Goal: Complete Application Form: Complete application form

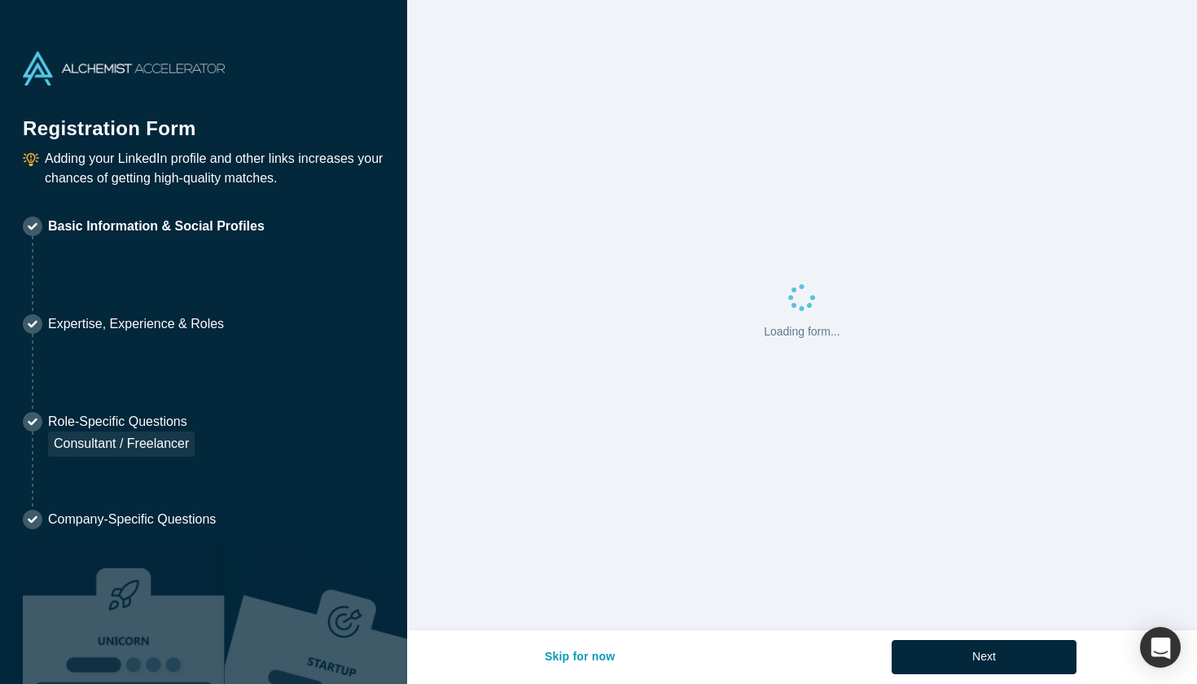
select select "US"
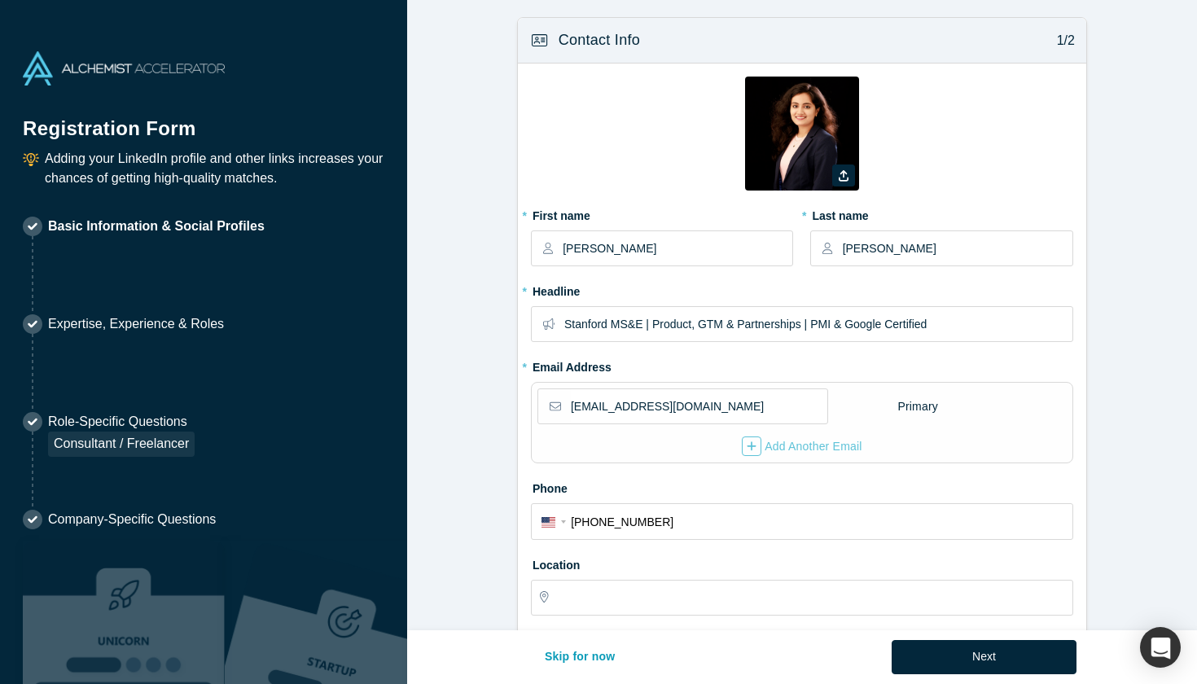
type input "[GEOGRAPHIC_DATA], [GEOGRAPHIC_DATA], [GEOGRAPHIC_DATA]"
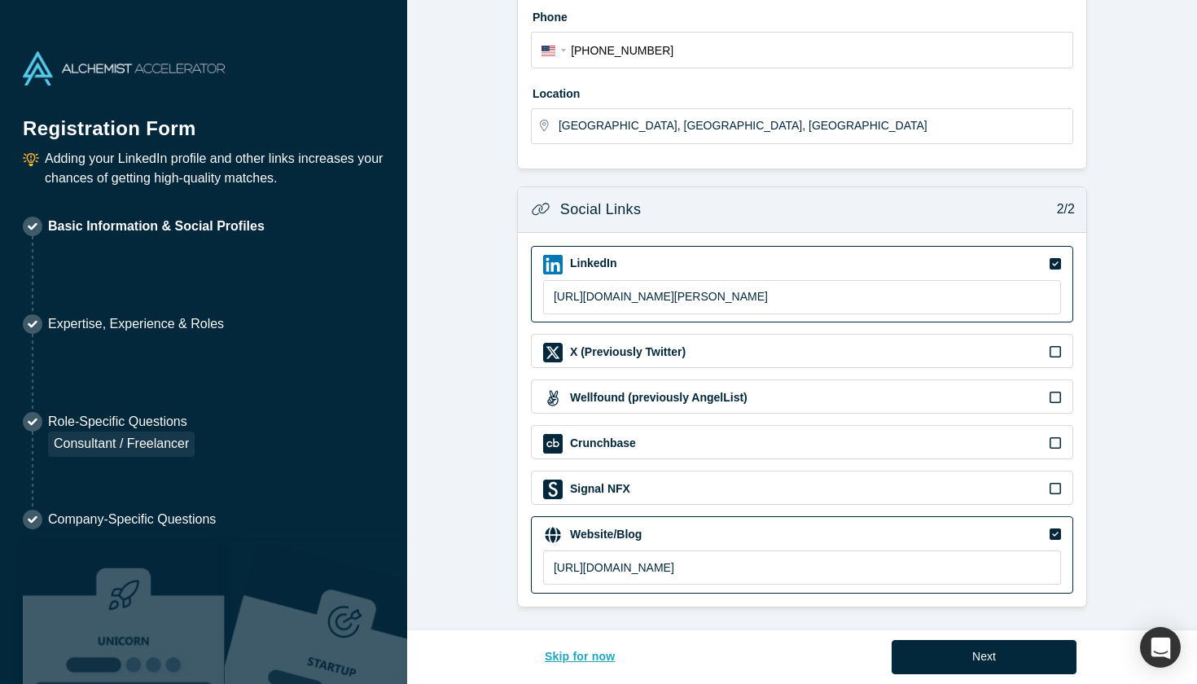
scroll to position [470, 0]
click at [578, 652] on button "Skip for now" at bounding box center [579, 657] width 105 height 34
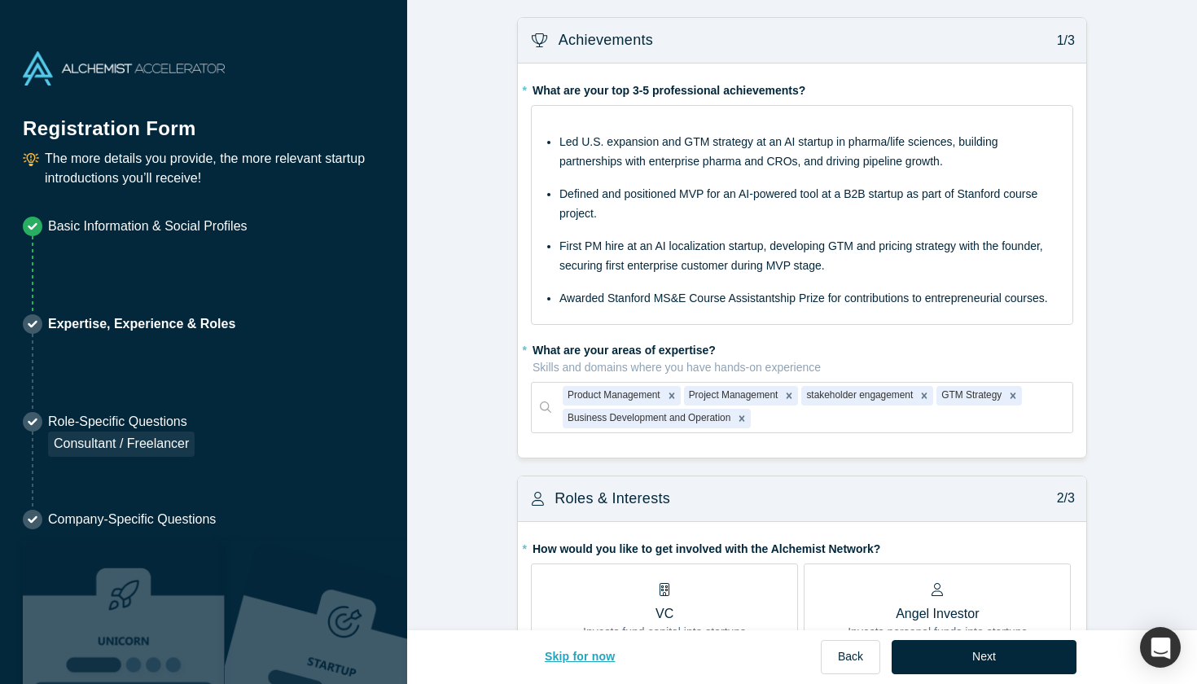
click at [578, 652] on button "Skip for now" at bounding box center [579, 657] width 105 height 34
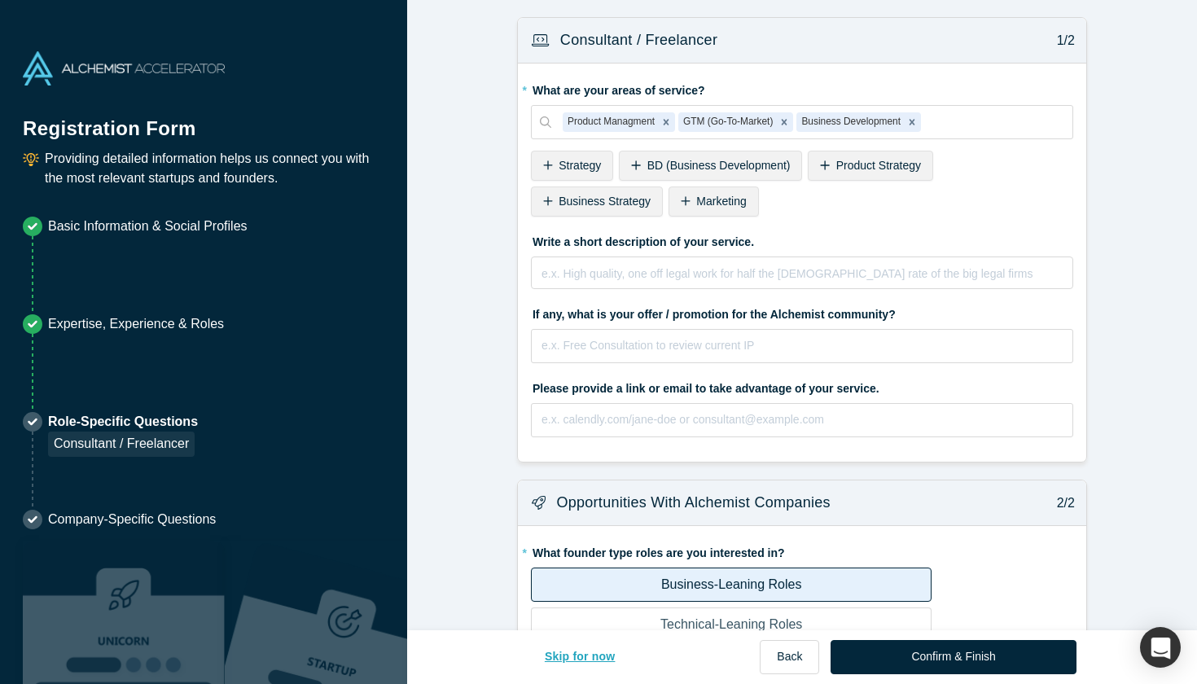
click at [578, 652] on button "Skip for now" at bounding box center [579, 657] width 105 height 34
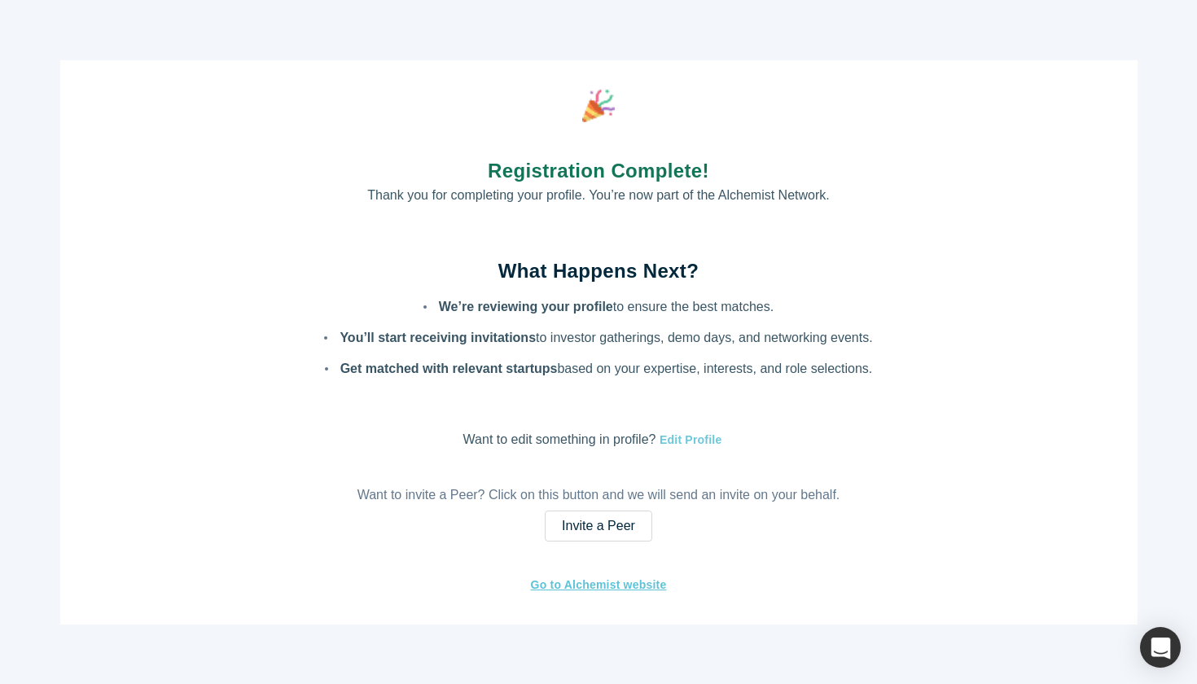
click at [702, 435] on button "Edit Profile" at bounding box center [688, 440] width 67 height 19
select select "US"
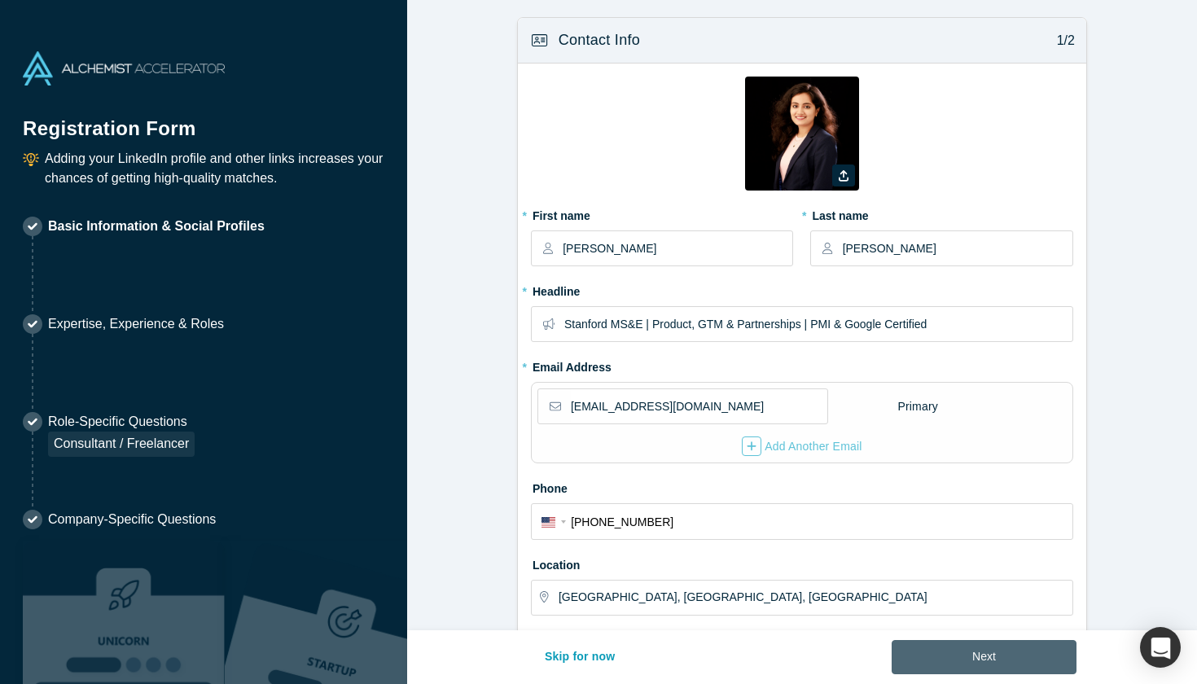
click at [1052, 657] on button "Next" at bounding box center [983, 657] width 185 height 34
click at [1052, 657] on div "Next" at bounding box center [983, 657] width 185 height 34
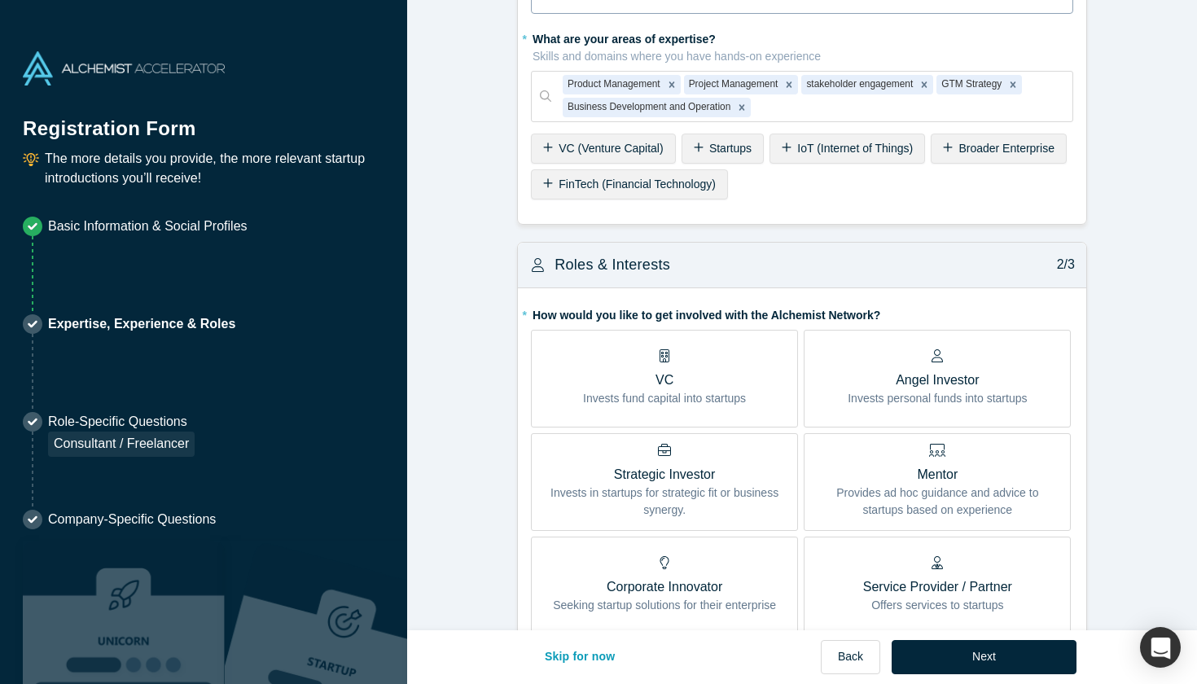
scroll to position [724, 0]
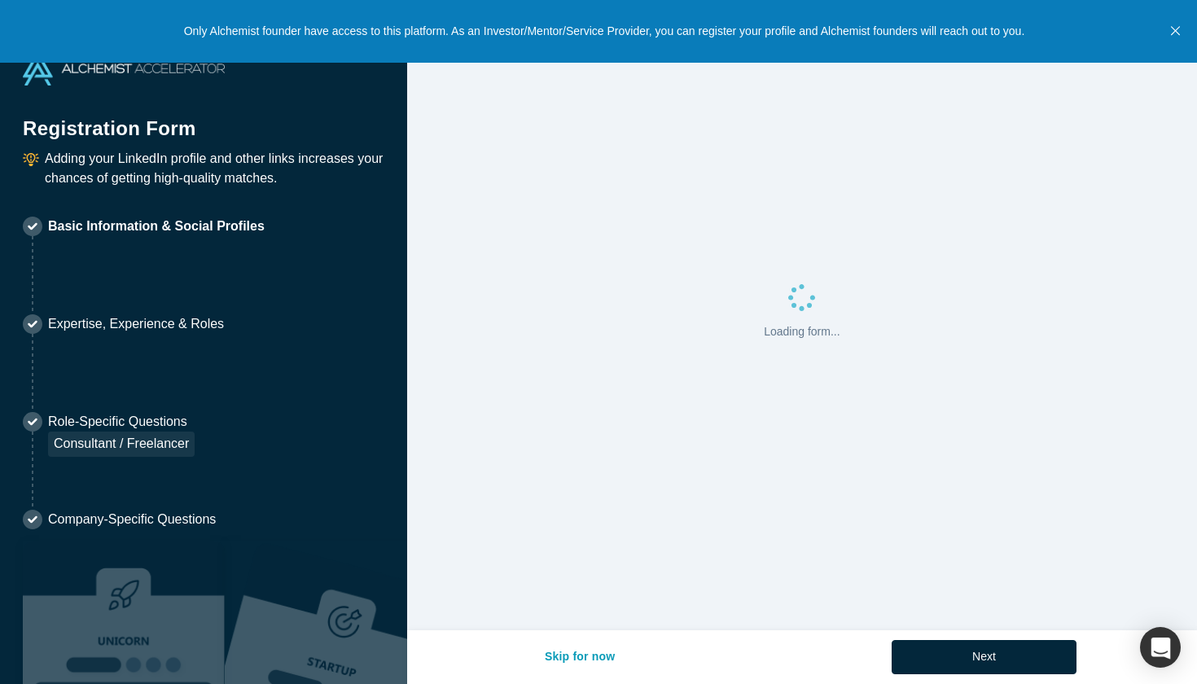
select select "US"
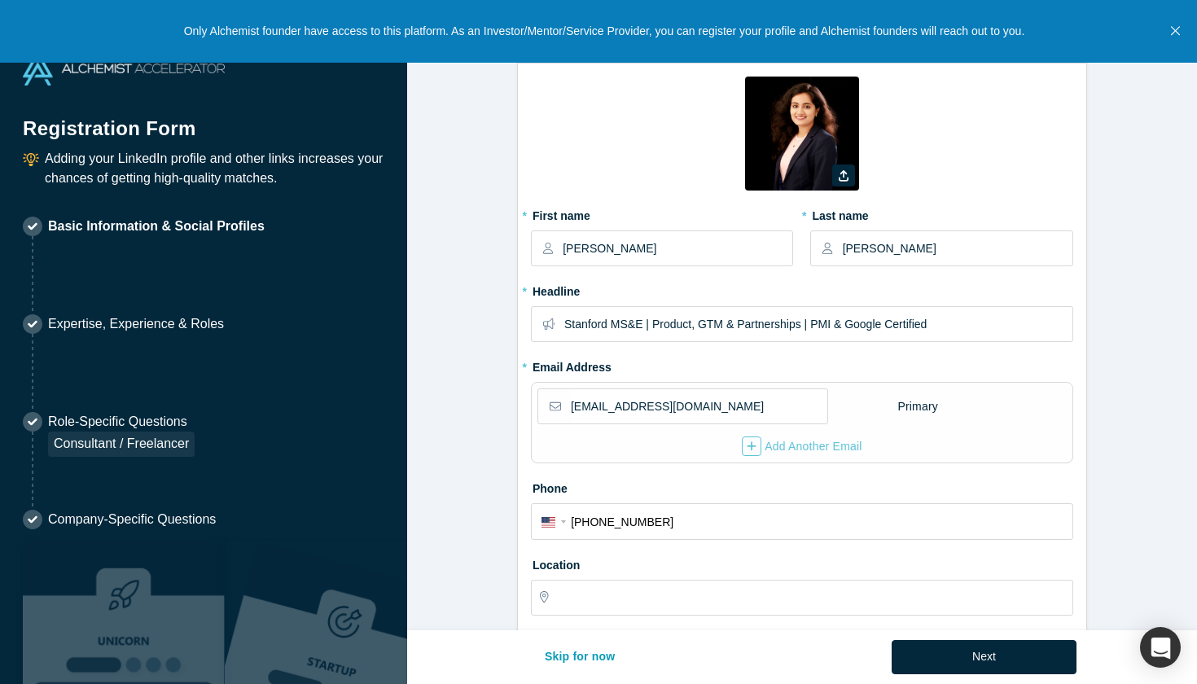
type input "[GEOGRAPHIC_DATA], [GEOGRAPHIC_DATA], [GEOGRAPHIC_DATA]"
click at [1179, 23] on button "Close" at bounding box center [1175, 31] width 20 height 63
